Goal: Task Accomplishment & Management: Use online tool/utility

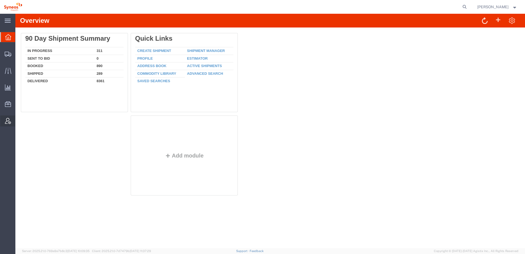
click at [19, 121] on span "Account Admin" at bounding box center [17, 120] width 4 height 11
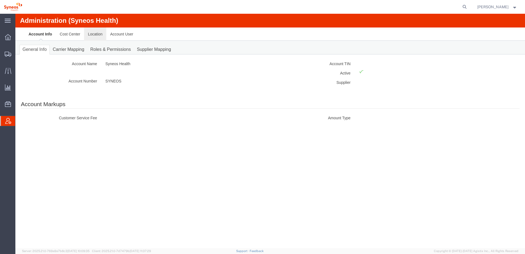
click at [93, 35] on link "Location" at bounding box center [95, 33] width 22 height 13
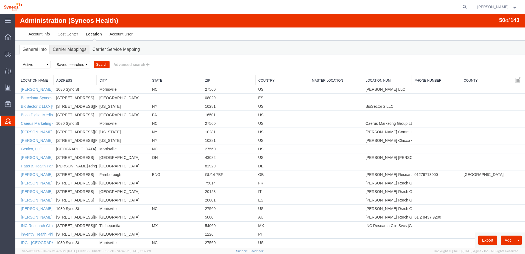
click at [71, 49] on link "Carrier Mappings" at bounding box center [70, 50] width 40 height 10
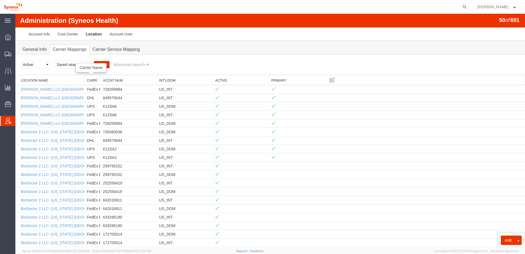
drag, startPoint x: 56, startPoint y: 81, endPoint x: 90, endPoint y: 80, distance: 33.5
click at [132, 65] on button "Advanced search" at bounding box center [132, 64] width 45 height 9
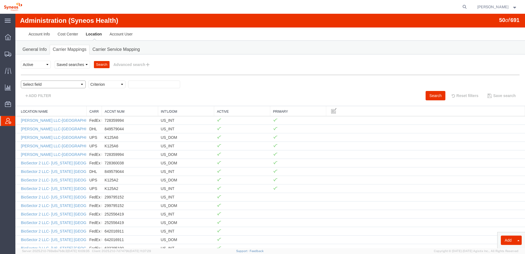
click at [53, 84] on select "Select field Accnt Num Accnt Number Alias Accnt Username Carrier Name Int'l/Dom…" at bounding box center [53, 84] width 65 height 8
select select "locationName"
click at [21, 80] on select "Select field Accnt Num Accnt Number Alias Accnt Username Carrier Name Int'l/Dom…" at bounding box center [53, 84] width 65 height 8
click at [88, 86] on select "Criterion contains does not contain is is blank is not blank starts with" at bounding box center [106, 84] width 37 height 8
select select "is"
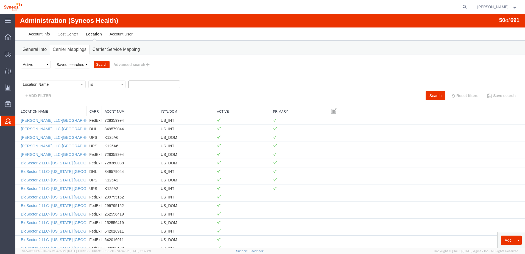
click at [88, 80] on select "Criterion contains does not contain is is blank is not blank starts with" at bounding box center [106, 84] width 37 height 8
paste input "Syneos Health Poland sp. z o.o."
type input "Syneos Health Poland sp. z o.o."
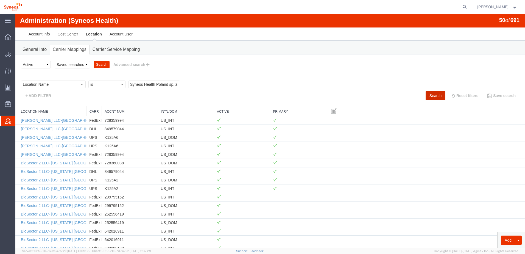
click at [428, 95] on button "Search" at bounding box center [436, 95] width 20 height 9
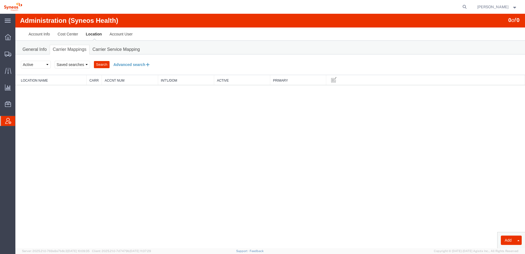
click at [126, 65] on button "Advanced search" at bounding box center [132, 64] width 45 height 9
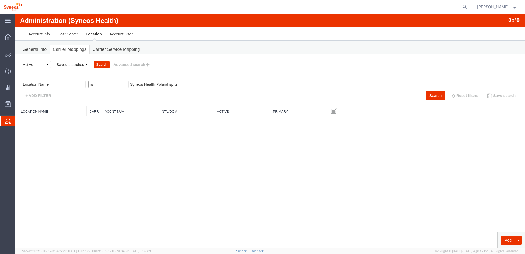
click at [102, 83] on select "Criterion contains does not contain is is blank is not blank starts with" at bounding box center [106, 84] width 37 height 8
select select "contains"
click at [88, 80] on select "Criterion contains does not contain is is blank is not blank starts with" at bounding box center [106, 84] width 37 height 8
drag, startPoint x: 157, startPoint y: 84, endPoint x: 86, endPoint y: 86, distance: 71.4
click at [86, 86] on div "Select field Accnt Num Accnt Number Alias Accnt Username Carrier Name Int'l/Dom…" at bounding box center [270, 85] width 499 height 10
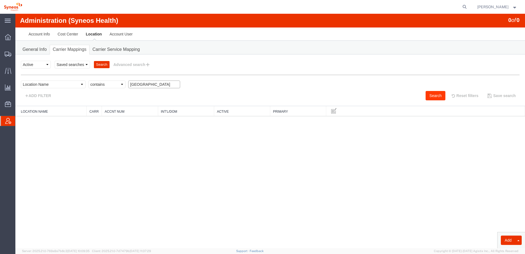
type input "[GEOGRAPHIC_DATA]"
click at [435, 96] on button "Search" at bounding box center [436, 95] width 20 height 9
